Goal: Register for event/course

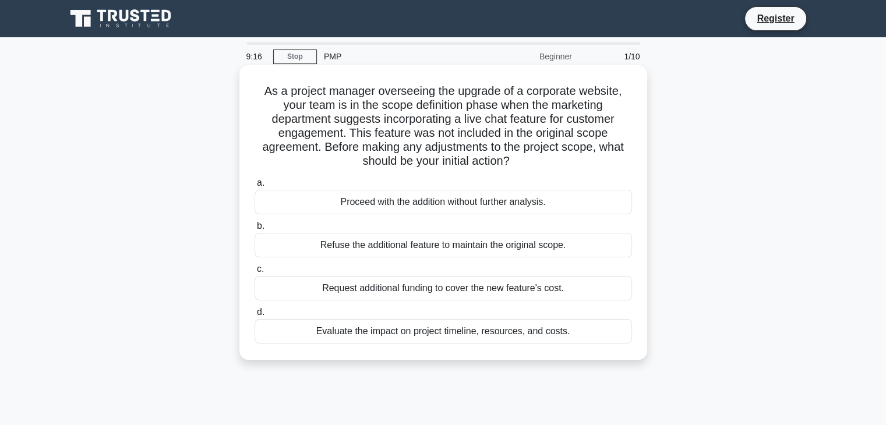
click at [379, 335] on div "Evaluate the impact on project timeline, resources, and costs." at bounding box center [444, 331] width 378 height 24
click at [255, 316] on input "d. Evaluate the impact on project timeline, resources, and costs." at bounding box center [255, 313] width 0 height 8
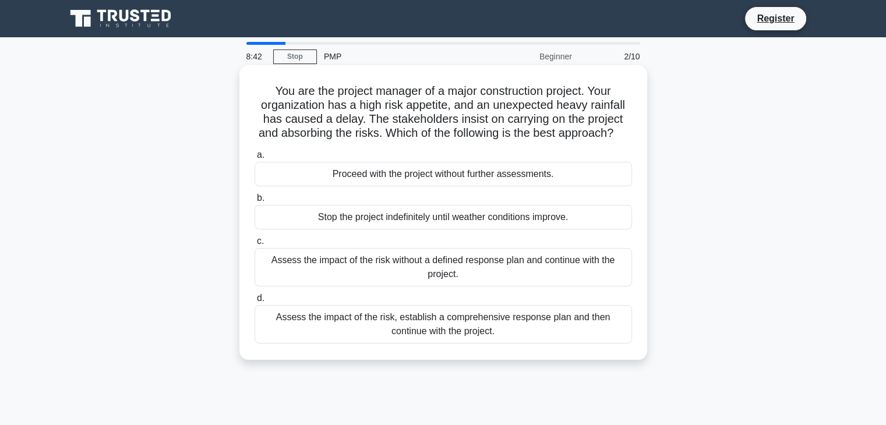
click at [459, 337] on div "Assess the impact of the risk, establish a comprehensive response plan and then…" at bounding box center [444, 324] width 378 height 38
click at [255, 302] on input "d. Assess the impact of the risk, establish a comprehensive response plan and t…" at bounding box center [255, 299] width 0 height 8
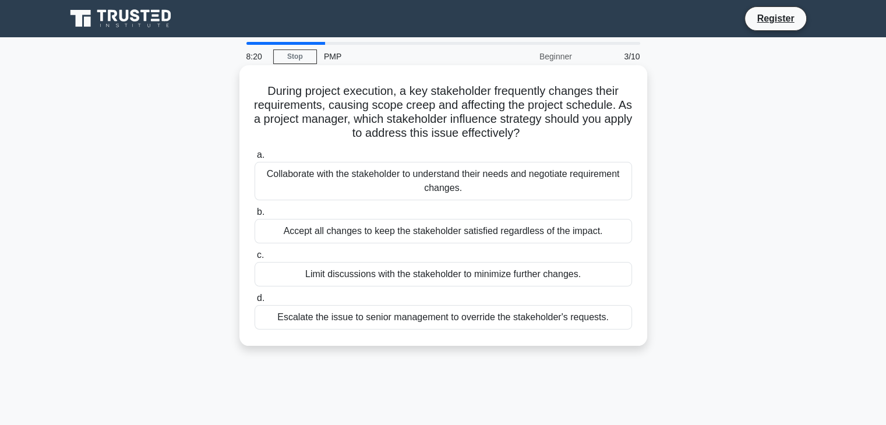
click at [404, 195] on div "Collaborate with the stakeholder to understand their needs and negotiate requir…" at bounding box center [444, 181] width 378 height 38
click at [255, 159] on input "a. Collaborate with the stakeholder to understand their needs and negotiate req…" at bounding box center [255, 156] width 0 height 8
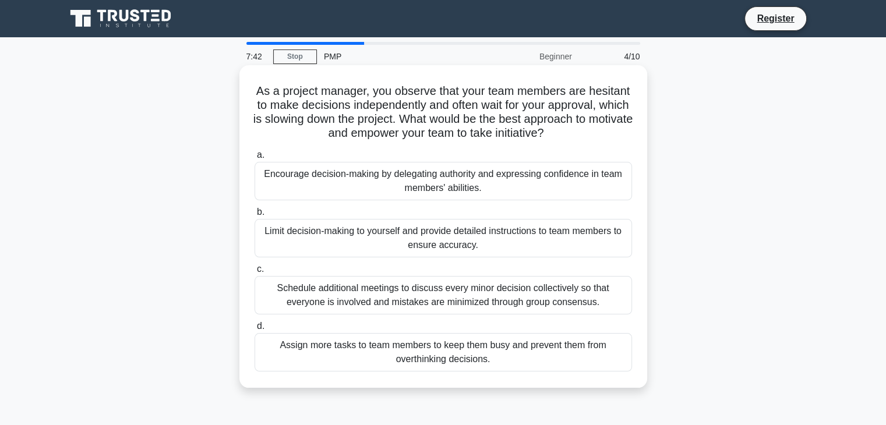
click at [403, 189] on div "Encourage decision-making by delegating authority and expressing confidence in …" at bounding box center [444, 181] width 378 height 38
click at [255, 159] on input "a. Encourage decision-making by delegating authority and expressing confidence …" at bounding box center [255, 156] width 0 height 8
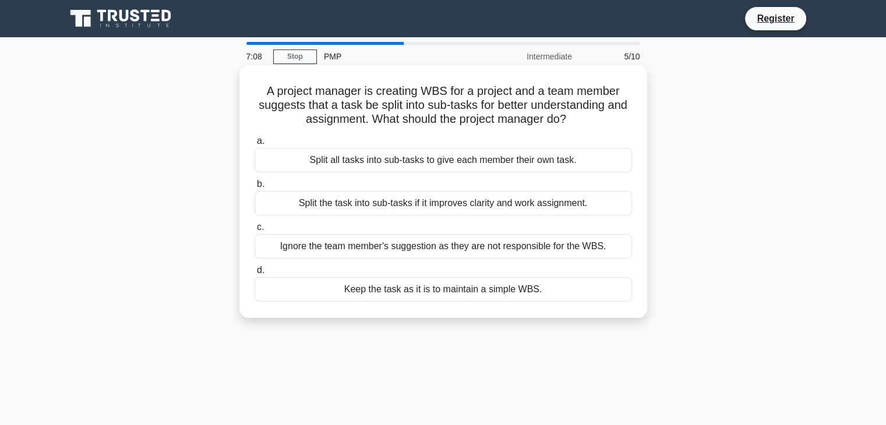
click at [452, 209] on div "Split the task into sub-tasks if it improves clarity and work assignment." at bounding box center [444, 203] width 378 height 24
click at [255, 188] on input "b. Split the task into sub-tasks if it improves clarity and work assignment." at bounding box center [255, 185] width 0 height 8
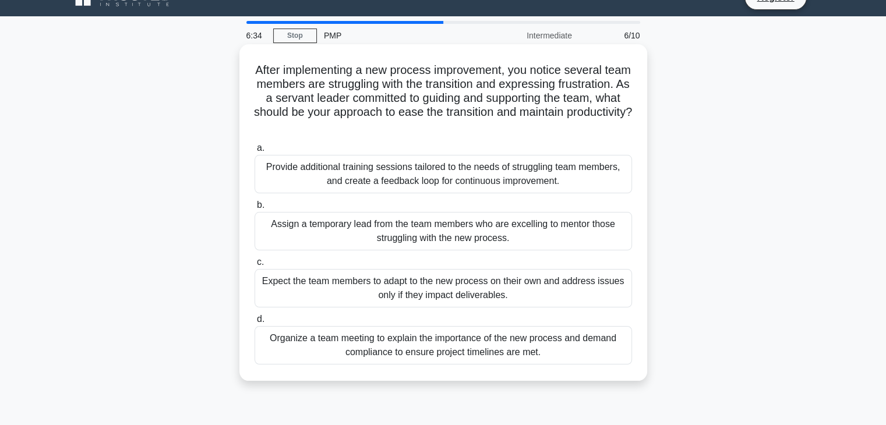
scroll to position [21, 0]
click at [486, 189] on div "Provide additional training sessions tailored to the needs of struggling team m…" at bounding box center [444, 174] width 378 height 38
click at [255, 152] on input "a. Provide additional training sessions tailored to the needs of struggling tea…" at bounding box center [255, 149] width 0 height 8
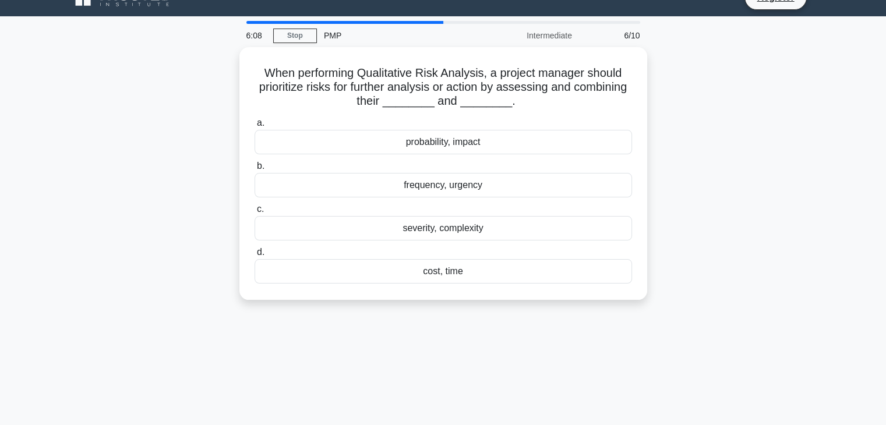
scroll to position [0, 0]
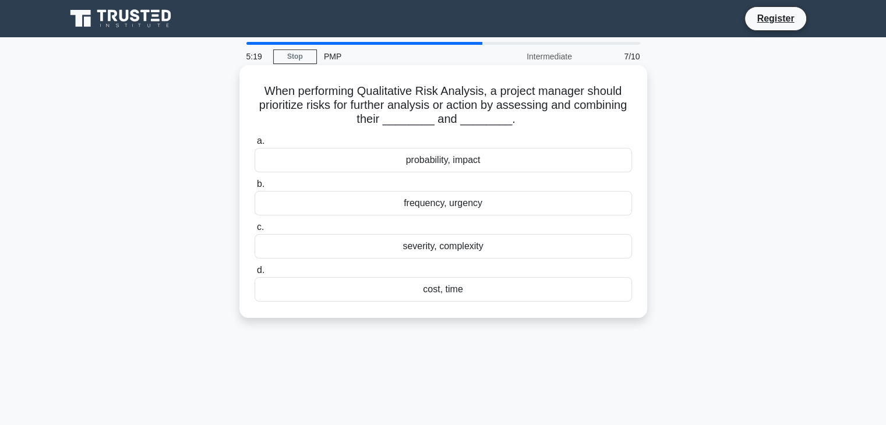
click at [437, 207] on div "frequency, urgency" at bounding box center [444, 203] width 378 height 24
click at [255, 188] on input "b. frequency, urgency" at bounding box center [255, 185] width 0 height 8
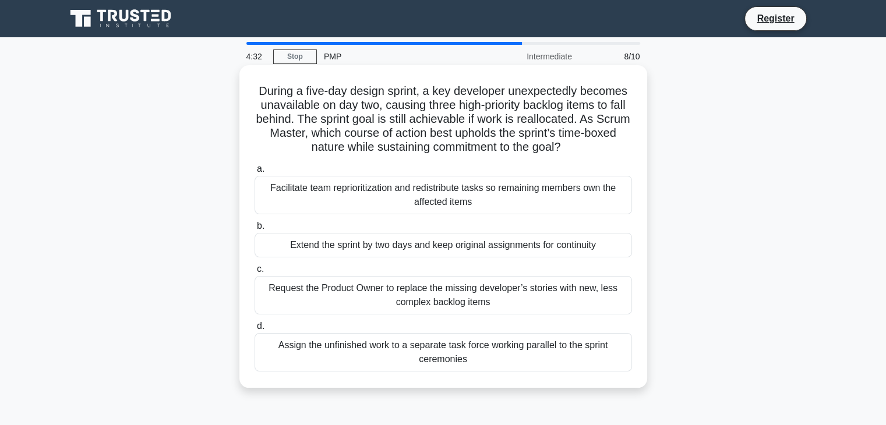
click at [361, 199] on div "Facilitate team reprioritization and redistribute tasks so remaining members ow…" at bounding box center [444, 195] width 378 height 38
click at [255, 173] on input "a. Facilitate team reprioritization and redistribute tasks so remaining members…" at bounding box center [255, 170] width 0 height 8
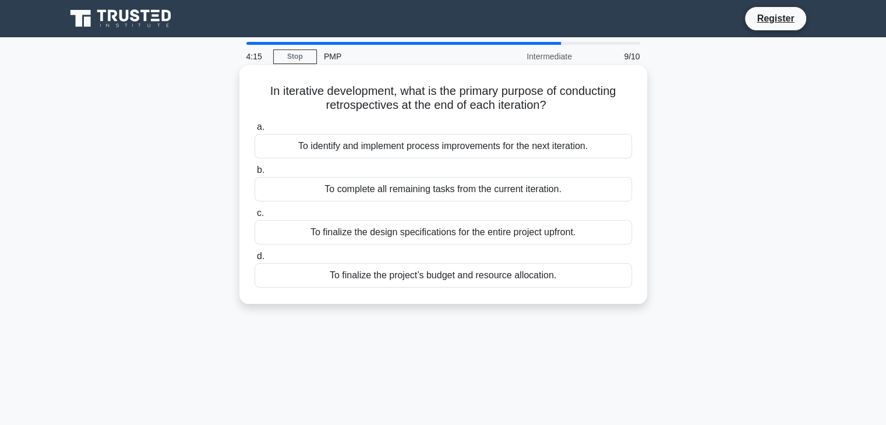
click at [452, 143] on div "To identify and implement process improvements for the next iteration." at bounding box center [444, 146] width 378 height 24
click at [255, 131] on input "a. To identify and implement process improvements for the next iteration." at bounding box center [255, 128] width 0 height 8
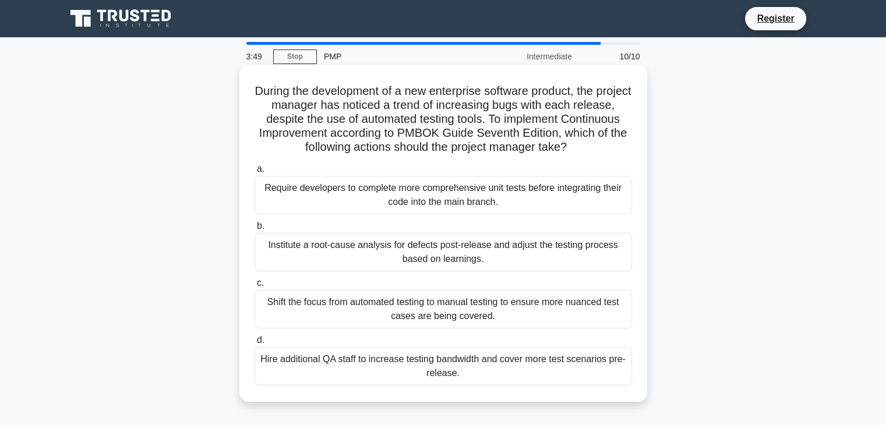
drag, startPoint x: 257, startPoint y: 133, endPoint x: 634, endPoint y: 150, distance: 377.5
click at [634, 150] on div "During the development of a new enterprise software product, the project manage…" at bounding box center [443, 234] width 399 height 328
click at [581, 145] on icon ".spinner_0XTQ{transform-origin:center;animation:spinner_y6GP .75s linear infini…" at bounding box center [574, 148] width 14 height 14
drag, startPoint x: 420, startPoint y: 265, endPoint x: 273, endPoint y: 170, distance: 174.4
click at [273, 170] on div "a. Require developers to complete more comprehensive unit tests before integrat…" at bounding box center [444, 274] width 392 height 228
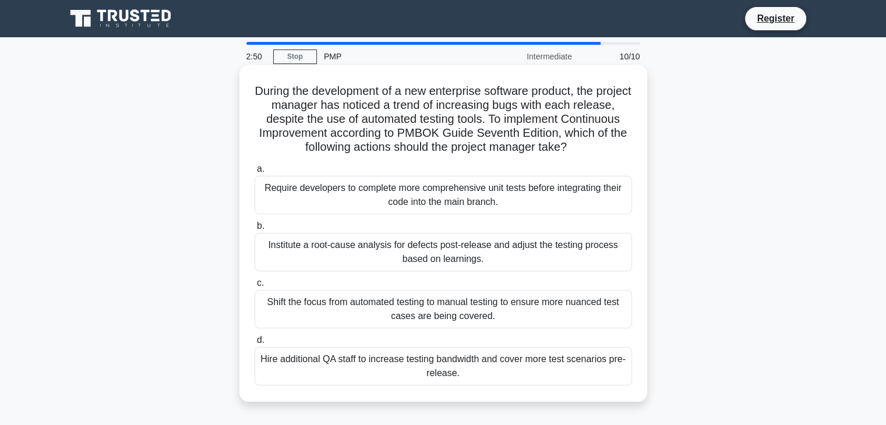
click at [303, 160] on div "During the development of a new enterprise software product, the project manage…" at bounding box center [443, 234] width 399 height 328
click at [323, 262] on div "Institute a root-cause analysis for defects post-release and adjust the testing…" at bounding box center [444, 252] width 378 height 38
click at [255, 230] on input "b. Institute a root-cause analysis for defects post-release and adjust the test…" at bounding box center [255, 227] width 0 height 8
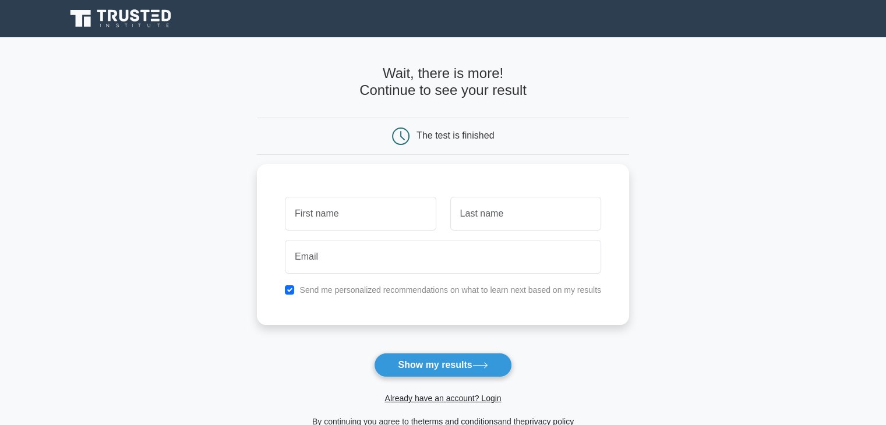
scroll to position [50, 0]
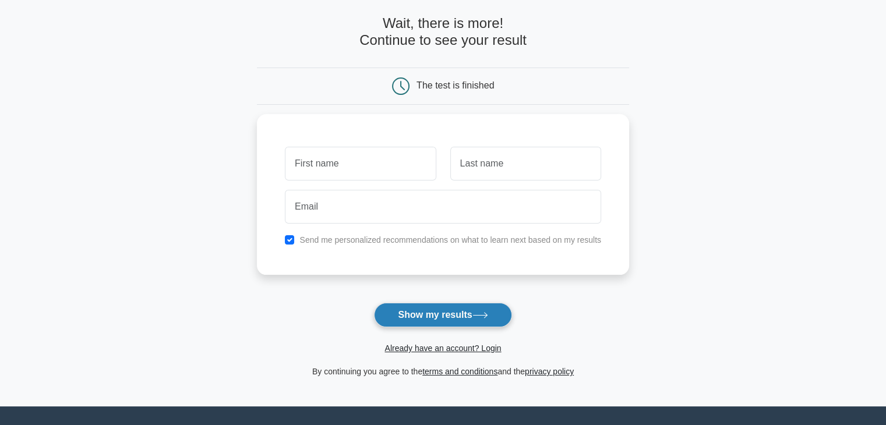
click at [435, 319] on button "Show my results" at bounding box center [443, 315] width 138 height 24
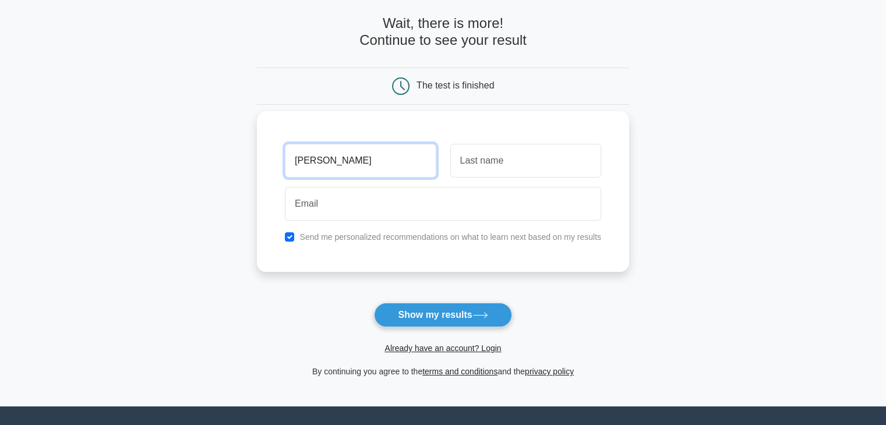
type input "Jojo"
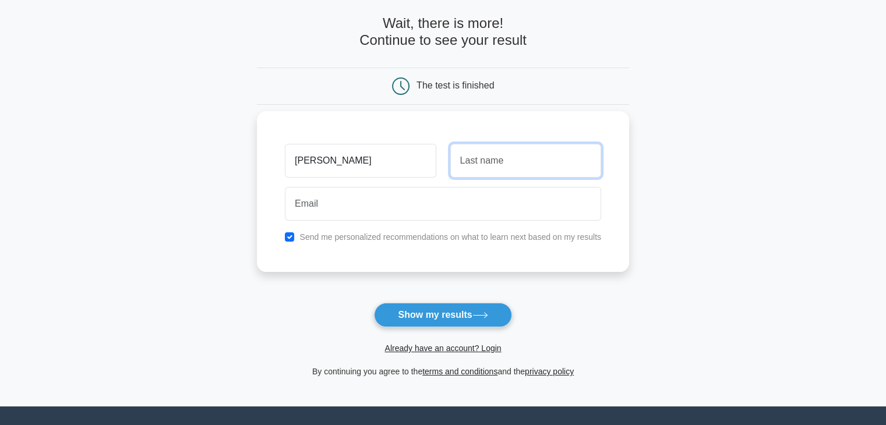
click at [476, 154] on input "text" at bounding box center [526, 161] width 151 height 34
type input "Hrbi"
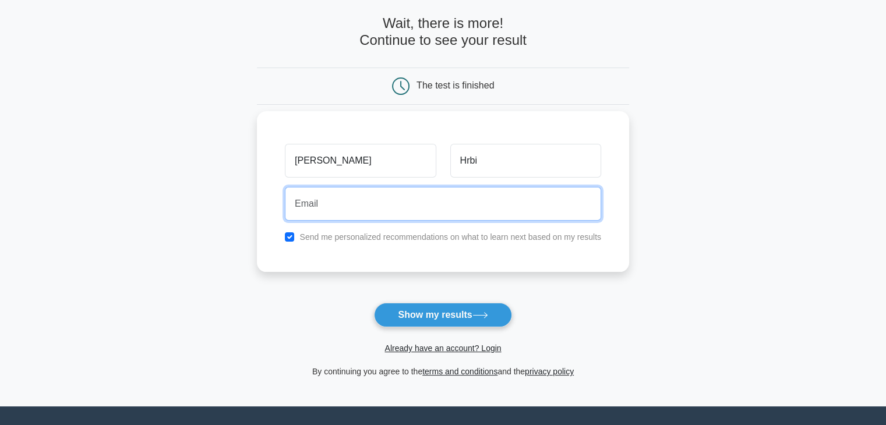
click at [427, 193] on input "email" at bounding box center [443, 204] width 316 height 34
type input "janjooooona@gmail.com"
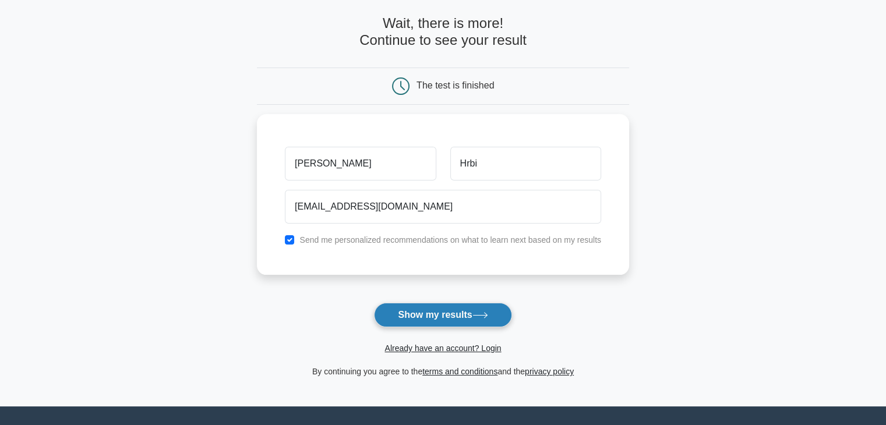
click at [414, 315] on button "Show my results" at bounding box center [443, 315] width 138 height 24
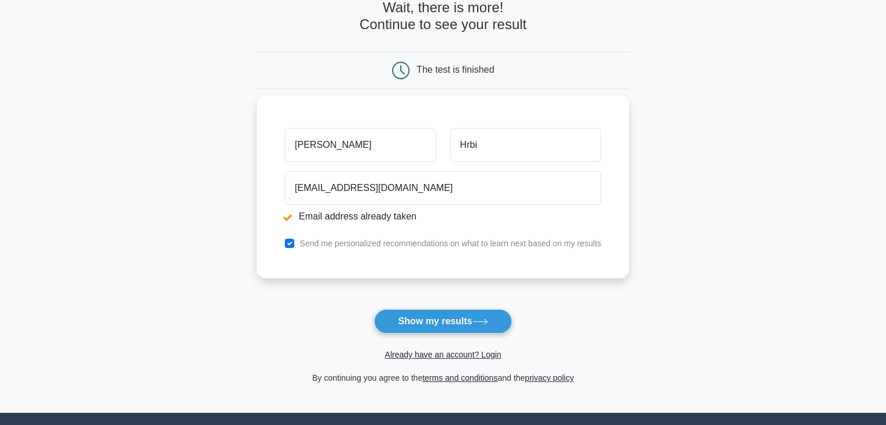
scroll to position [110, 0]
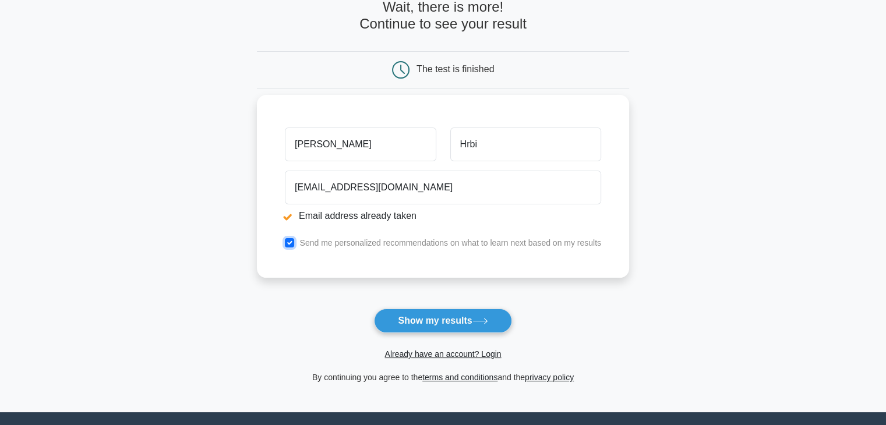
click at [291, 242] on input "checkbox" at bounding box center [289, 242] width 9 height 9
checkbox input "false"
click at [430, 355] on link "Already have an account? Login" at bounding box center [443, 354] width 117 height 9
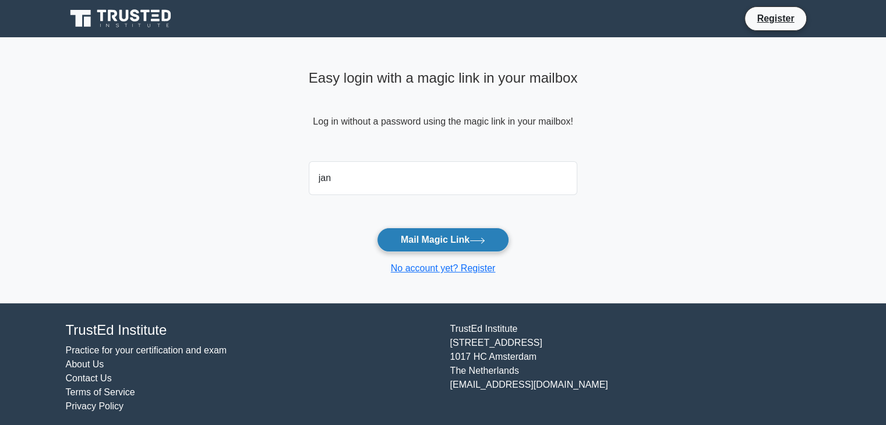
type input "janjooooona@gmail.com"
click at [428, 241] on button "Mail Magic Link" at bounding box center [443, 240] width 132 height 24
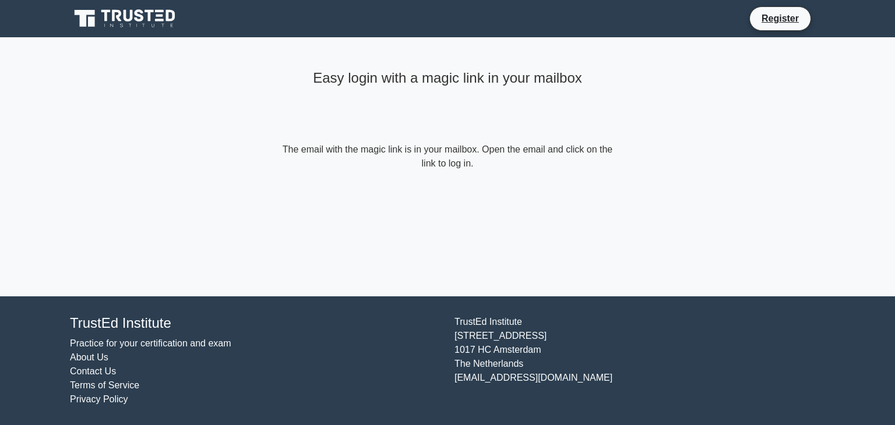
click at [155, 19] on icon at bounding box center [126, 19] width 112 height 22
